Goal: Check status: Check status

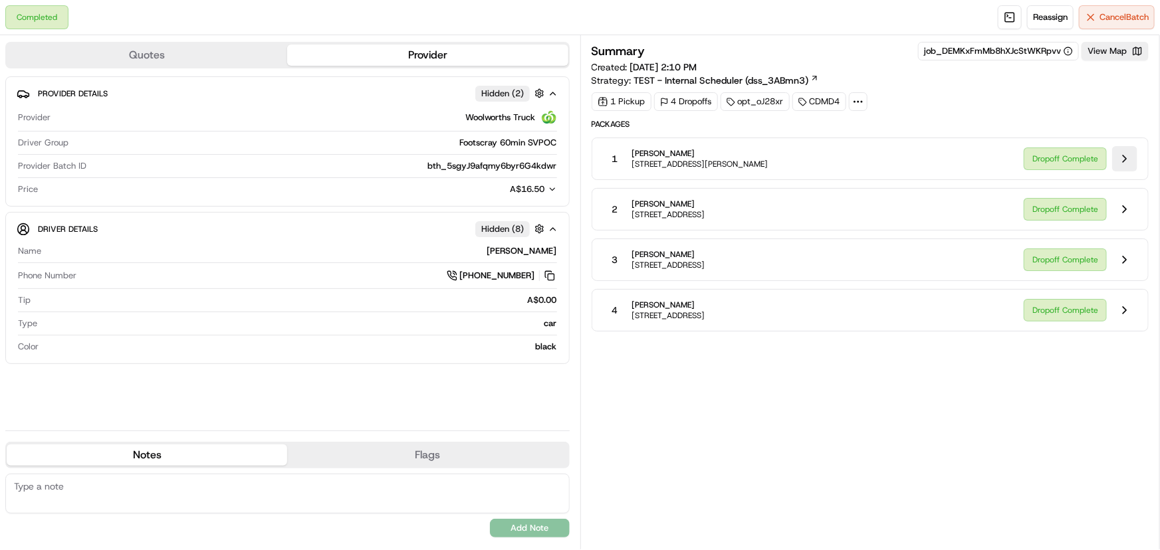
click at [1126, 152] on button at bounding box center [1124, 158] width 25 height 25
click at [1101, 53] on button "View Map" at bounding box center [1114, 51] width 67 height 19
click at [547, 273] on button at bounding box center [549, 276] width 15 height 15
click at [500, 275] on span "[PHONE_NUMBER]" at bounding box center [497, 276] width 75 height 12
click at [552, 273] on button at bounding box center [549, 276] width 15 height 15
